Goal: Task Accomplishment & Management: Use online tool/utility

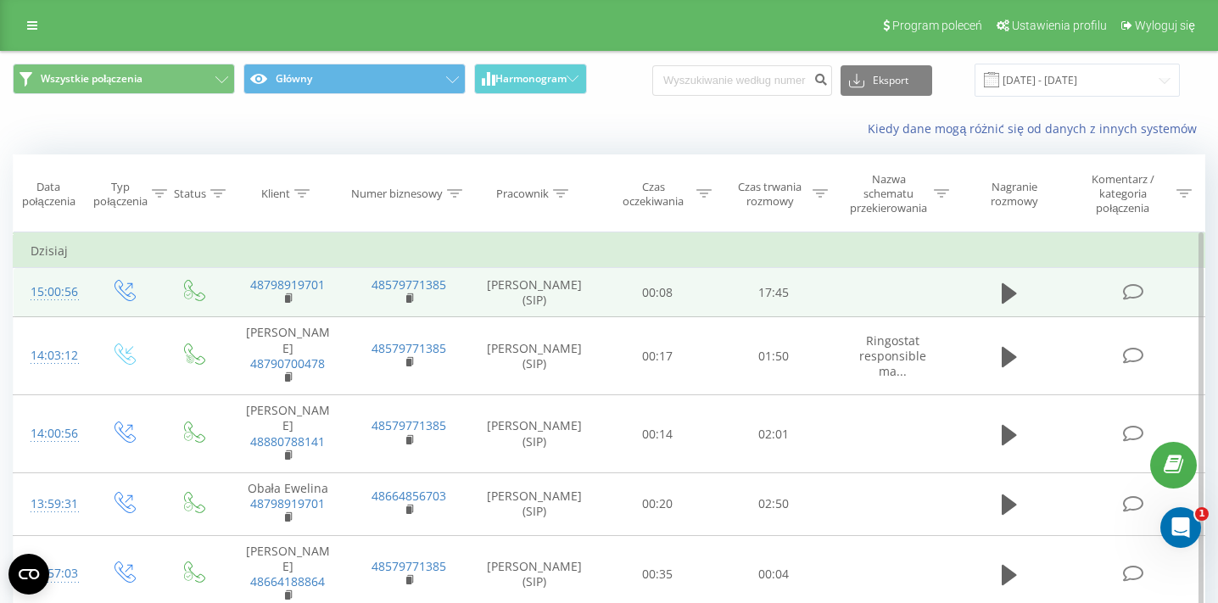
click at [57, 295] on div "15:00:56" at bounding box center [51, 292] width 40 height 33
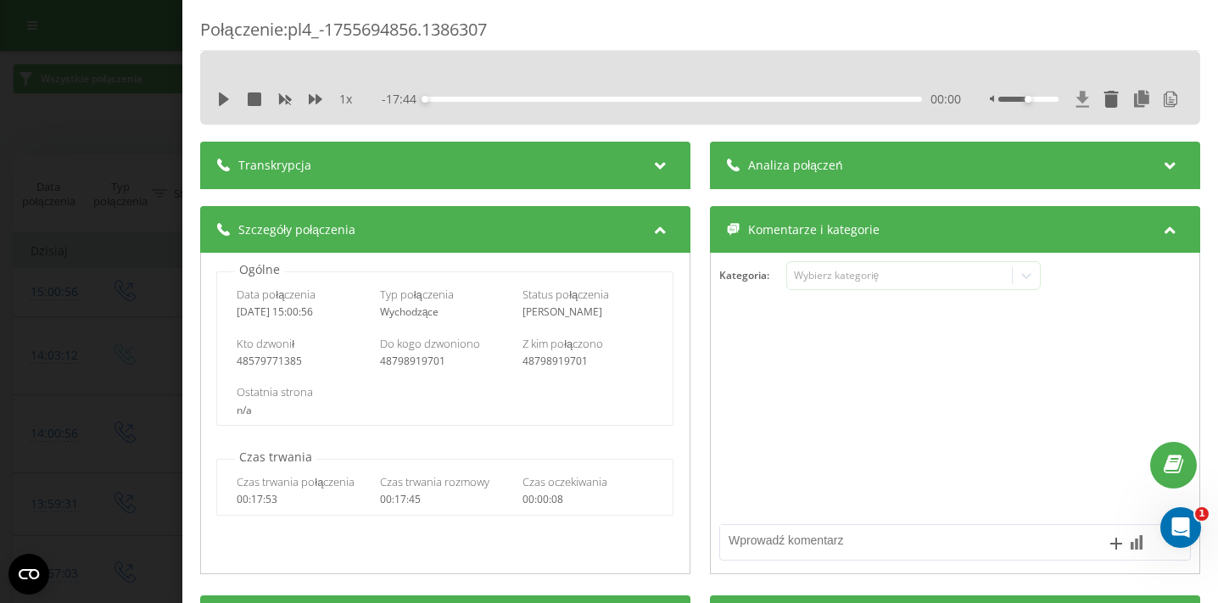
click at [1081, 104] on icon at bounding box center [1082, 99] width 14 height 17
click at [220, 101] on icon at bounding box center [224, 99] width 10 height 14
click at [220, 101] on icon at bounding box center [220, 99] width 3 height 14
click at [139, 112] on div "Połączenie : pl4_-1755694856.1386307 Halo? 1 x - 17:42 00:02 00:02 Transkrypcja…" at bounding box center [609, 301] width 1218 height 603
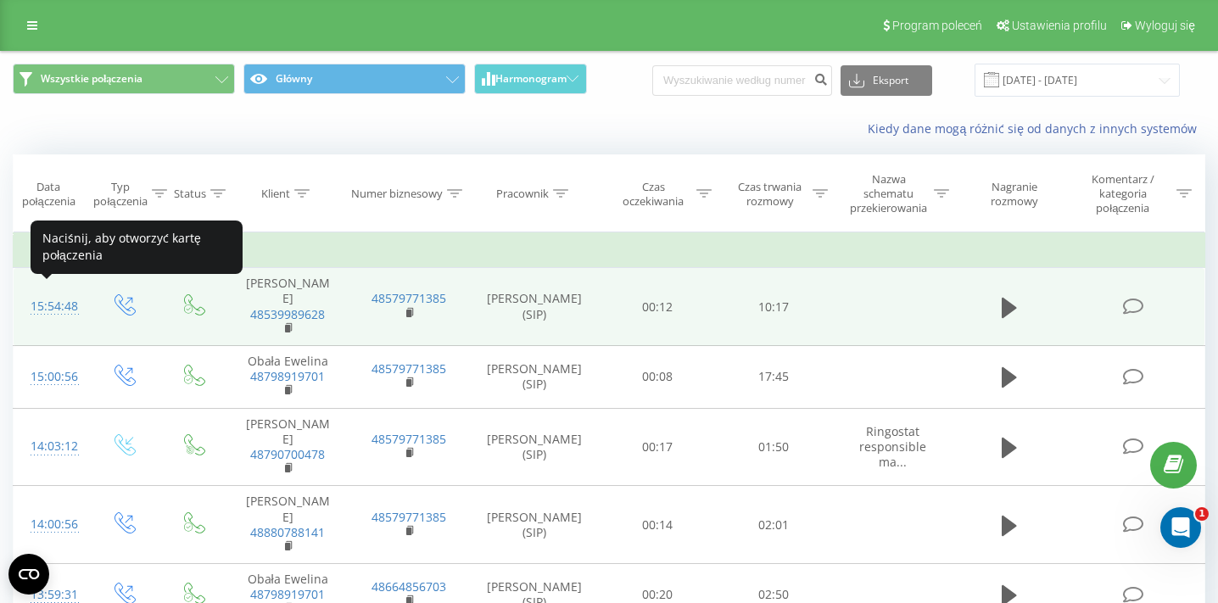
click at [45, 300] on div "15:54:48" at bounding box center [51, 306] width 40 height 33
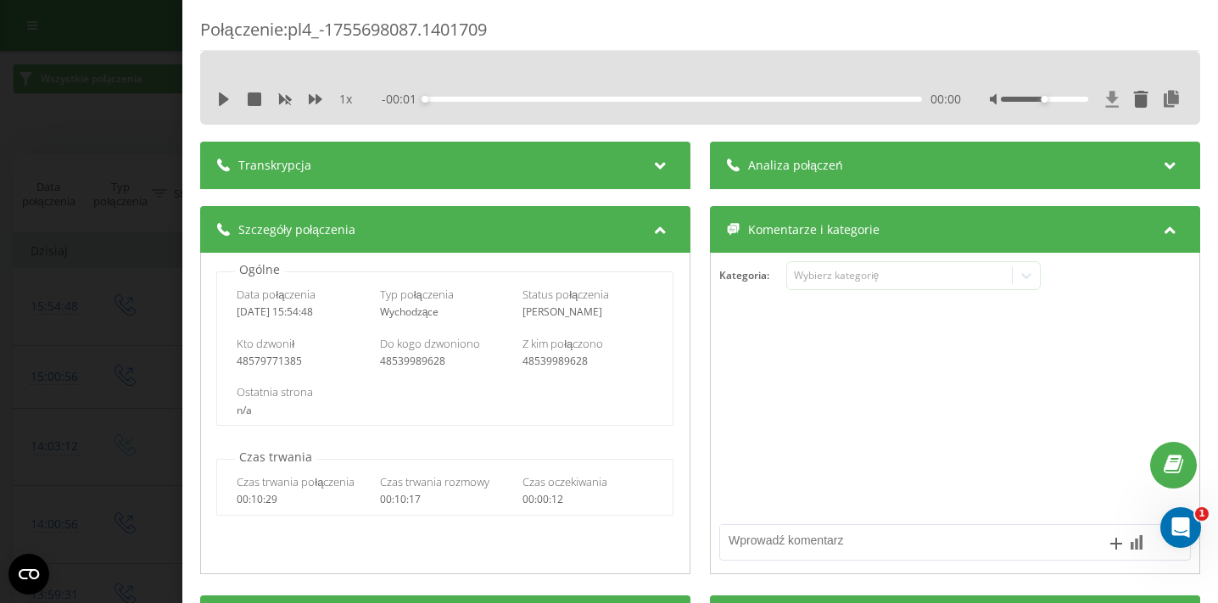
click at [1112, 102] on icon at bounding box center [1112, 99] width 13 height 16
click at [145, 126] on div "Połączenie : pl4_-1755698087.1401709 1 x - 10:18 00:00 00:00 Transkrypcja Aby m…" at bounding box center [609, 301] width 1218 height 603
